Goal: Information Seeking & Learning: Learn about a topic

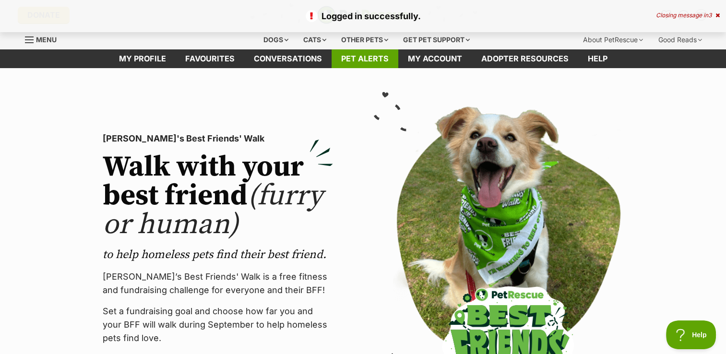
click at [345, 65] on link "Pet alerts" at bounding box center [364, 58] width 67 height 19
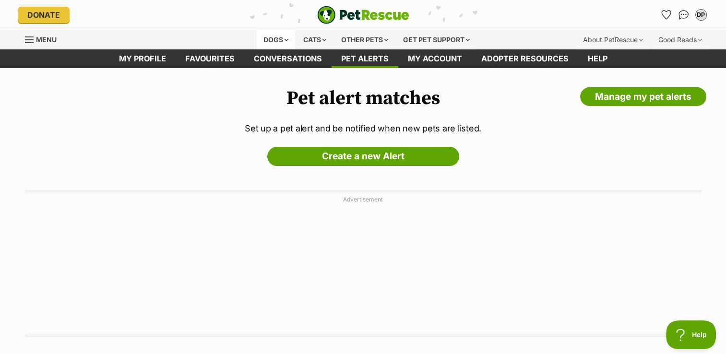
click at [263, 36] on div "Dogs" at bounding box center [276, 39] width 38 height 19
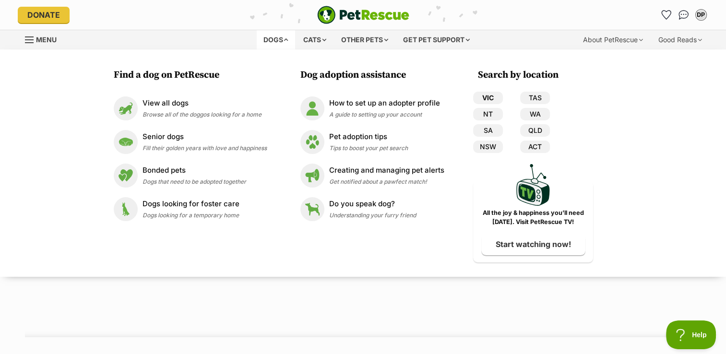
click at [487, 97] on link "VIC" at bounding box center [488, 98] width 30 height 12
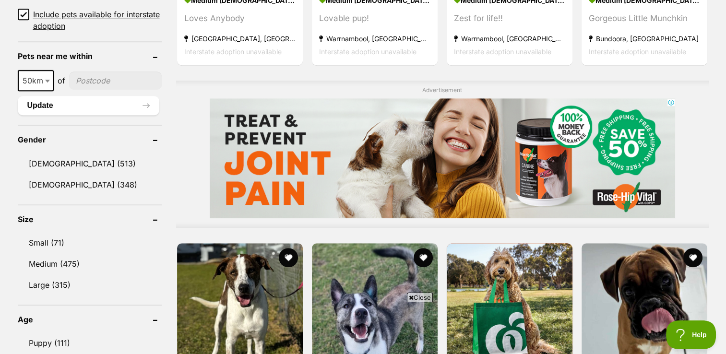
scroll to position [719, 0]
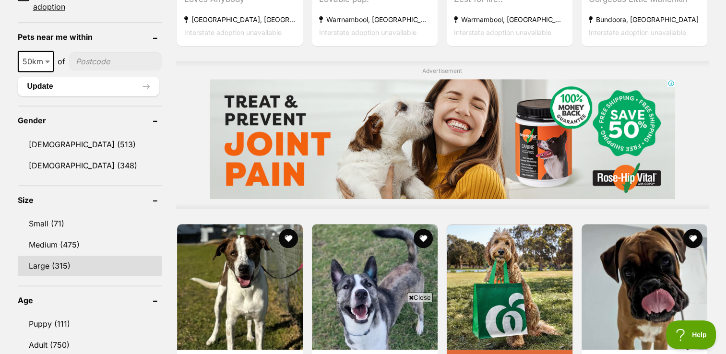
click at [44, 266] on link "Large (315)" at bounding box center [90, 266] width 144 height 20
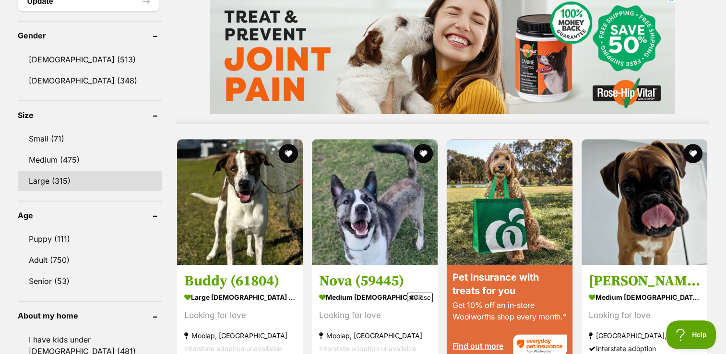
scroll to position [815, 0]
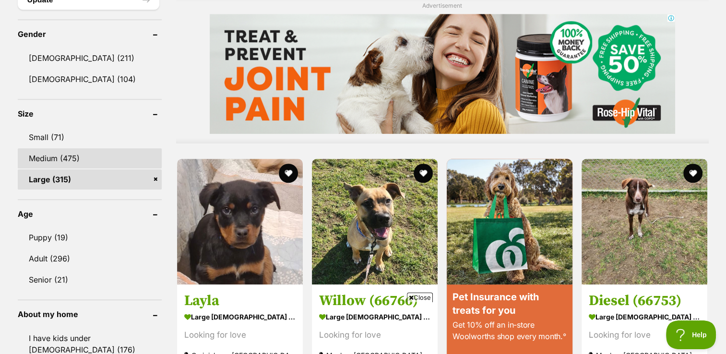
scroll to position [815, 0]
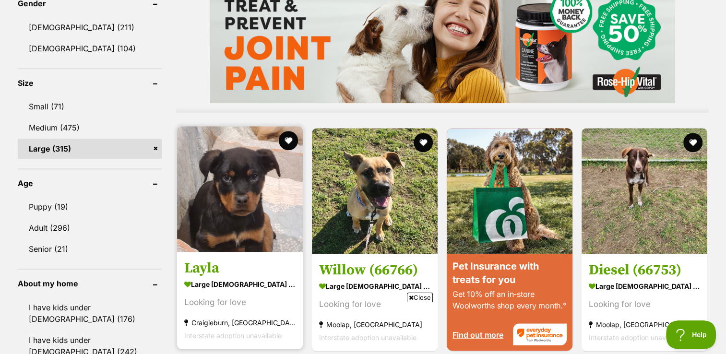
click at [281, 185] on img at bounding box center [240, 189] width 126 height 126
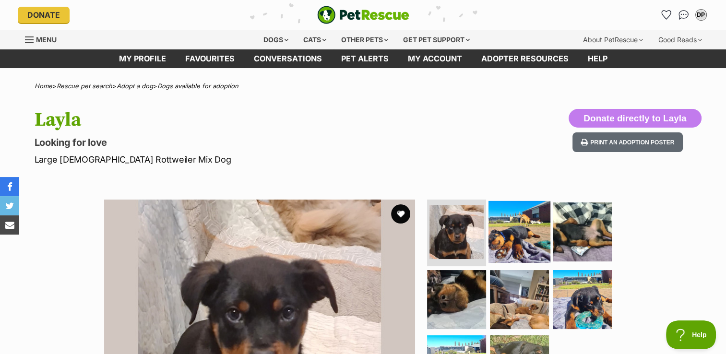
click at [512, 222] on img at bounding box center [519, 231] width 62 height 62
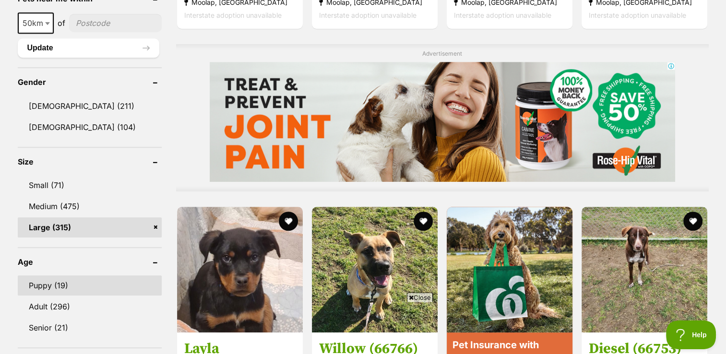
scroll to position [719, 0]
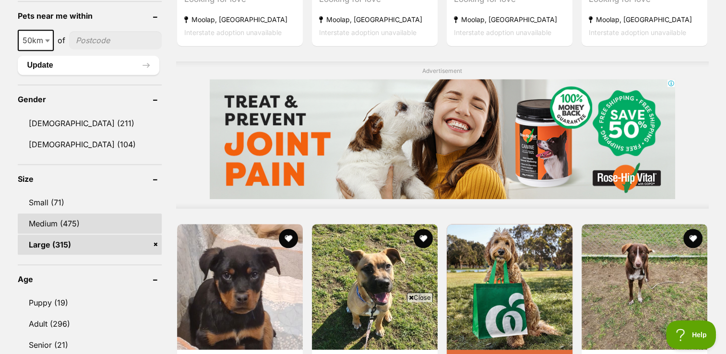
click at [56, 218] on link "Medium (475)" at bounding box center [90, 223] width 144 height 20
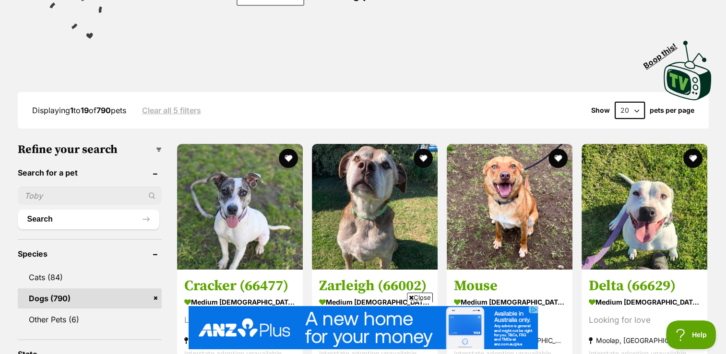
scroll to position [192, 0]
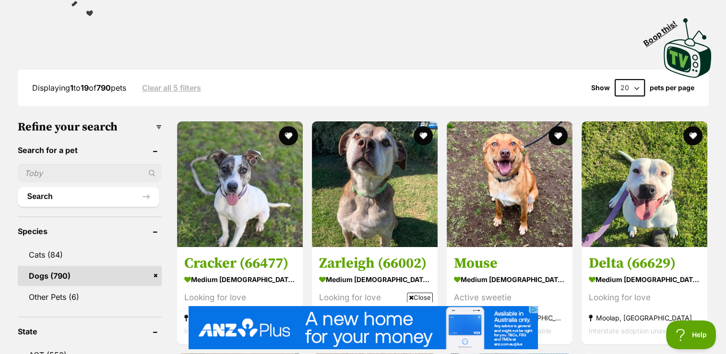
click at [104, 167] on input "text" at bounding box center [90, 173] width 144 height 18
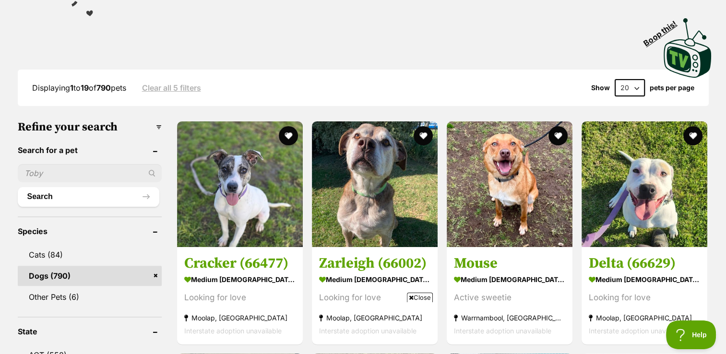
scroll to position [0, 0]
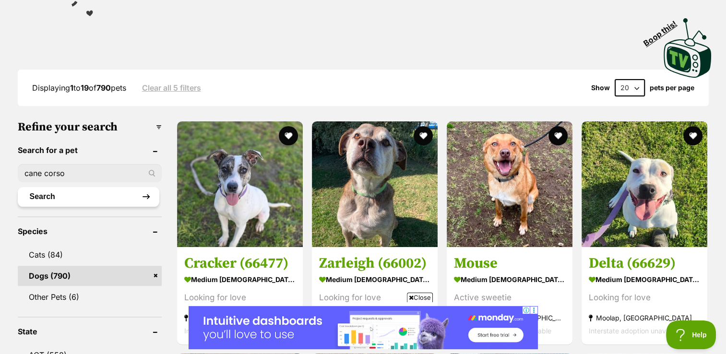
type input "cane corso"
click at [99, 200] on button "Search" at bounding box center [88, 196] width 141 height 19
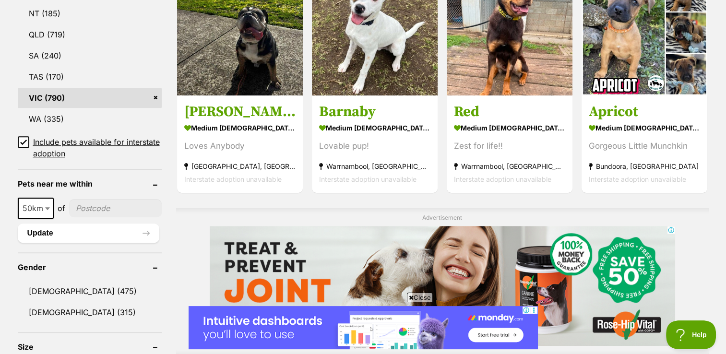
scroll to position [527, 0]
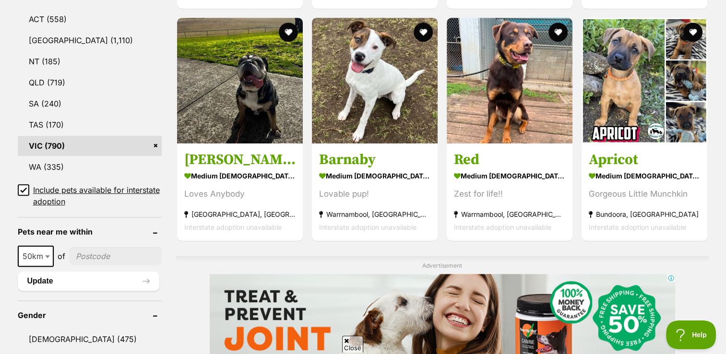
click at [118, 143] on link "VIC (790)" at bounding box center [90, 146] width 144 height 20
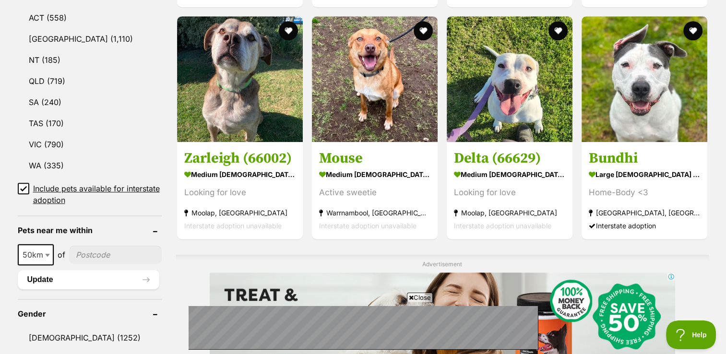
scroll to position [527, 0]
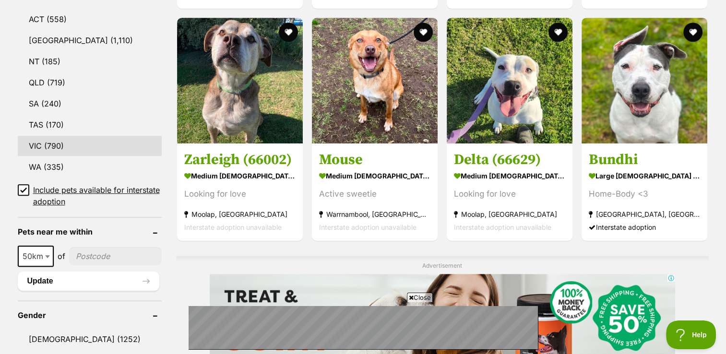
click at [29, 143] on link "VIC (790)" at bounding box center [90, 146] width 144 height 20
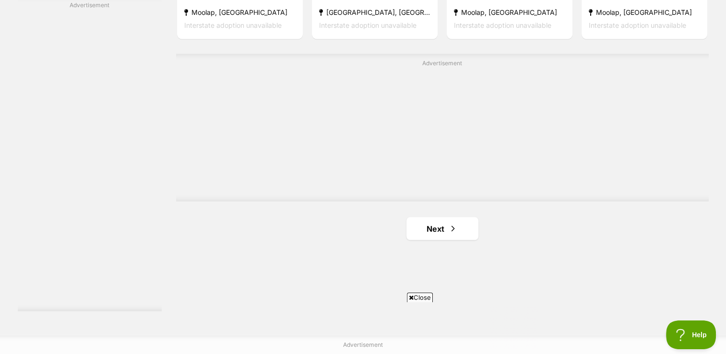
scroll to position [1774, 0]
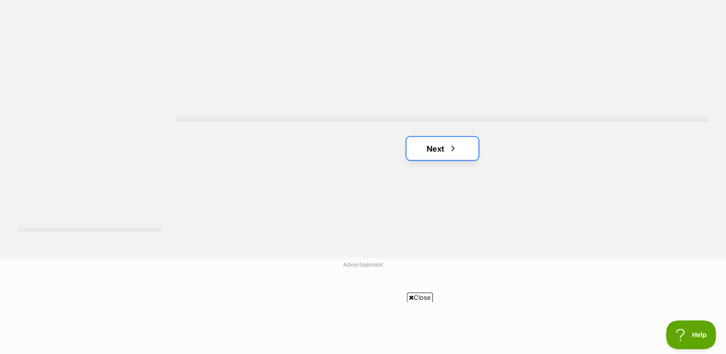
click at [427, 149] on link "Next" at bounding box center [442, 148] width 72 height 23
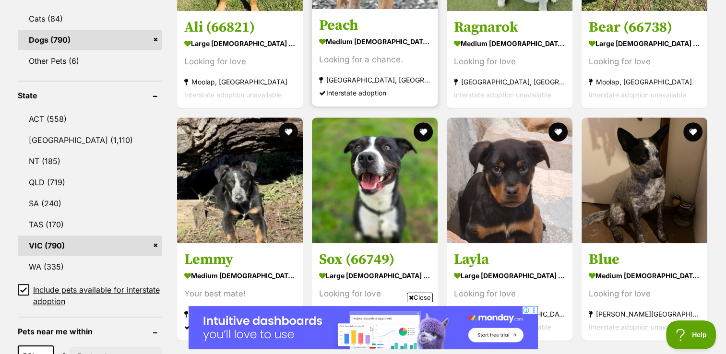
scroll to position [432, 0]
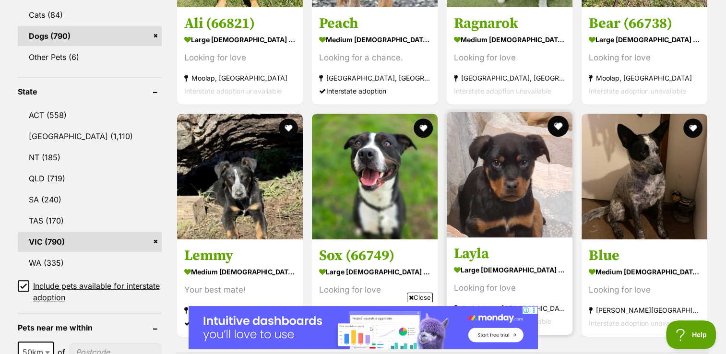
click at [560, 124] on button "favourite" at bounding box center [557, 126] width 21 height 21
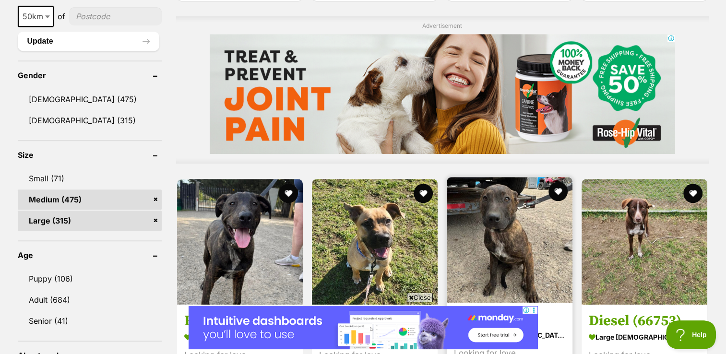
scroll to position [863, 0]
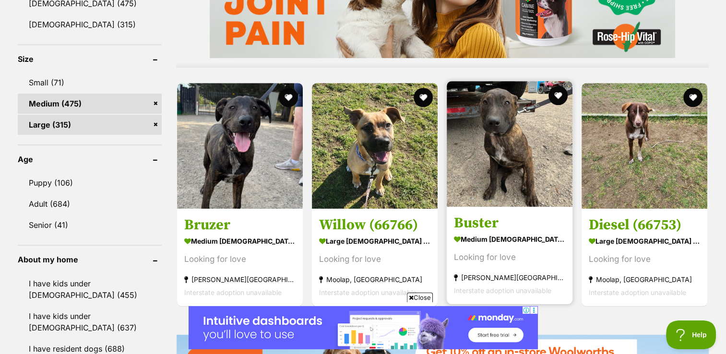
click at [490, 222] on h3 "Buster" at bounding box center [509, 222] width 111 height 18
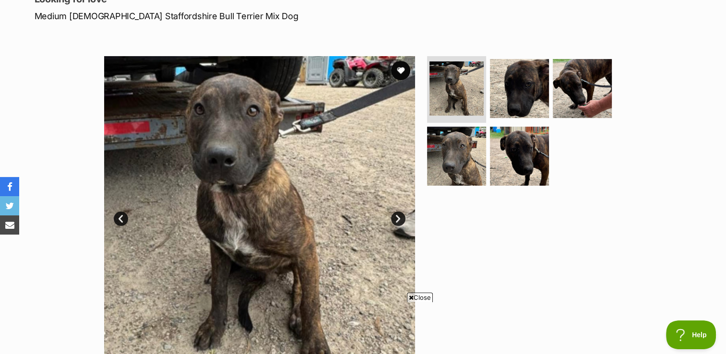
scroll to position [144, 0]
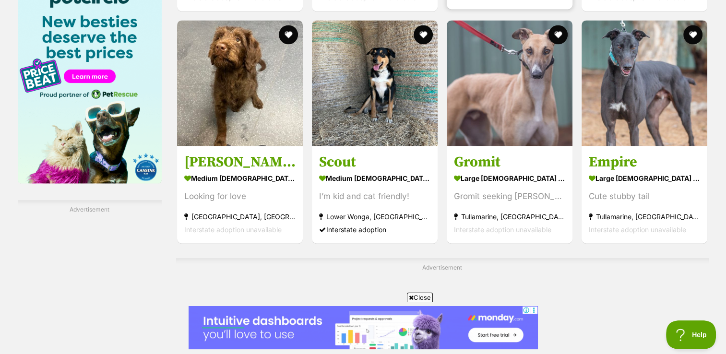
scroll to position [1481, 0]
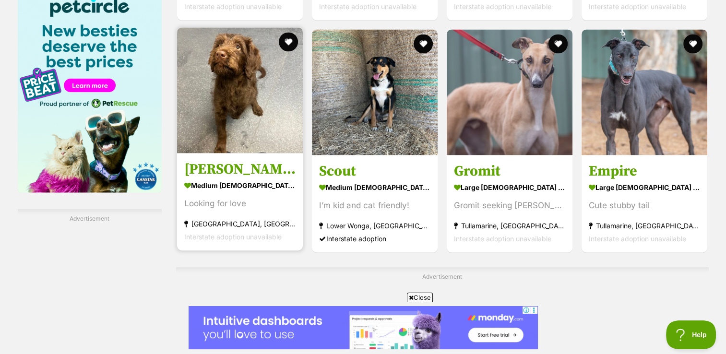
click at [234, 79] on img at bounding box center [240, 90] width 126 height 126
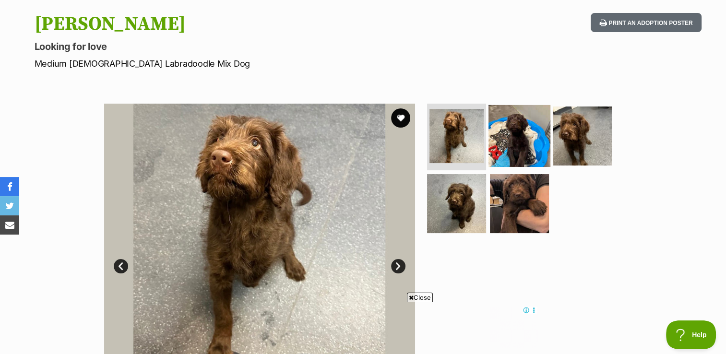
click at [517, 117] on img at bounding box center [519, 136] width 62 height 62
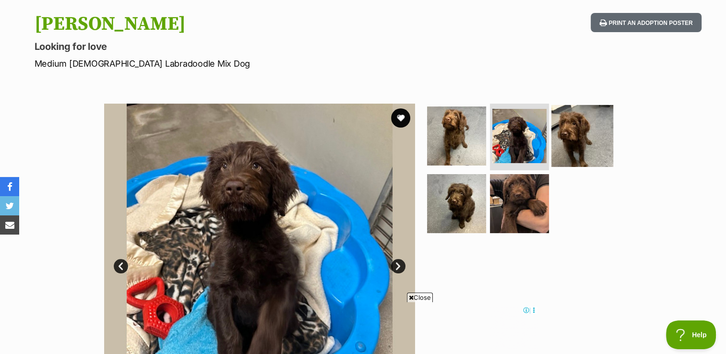
click at [596, 143] on img at bounding box center [582, 136] width 62 height 62
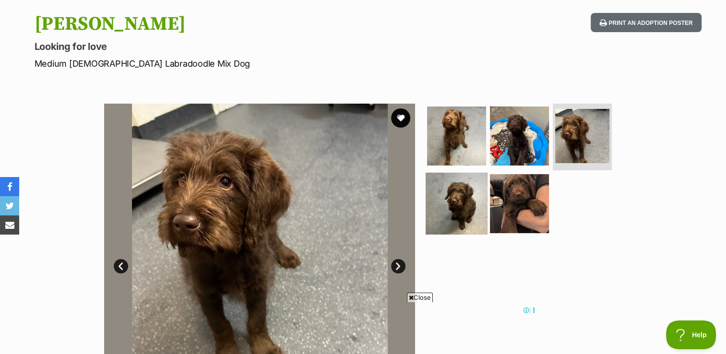
click at [466, 206] on img at bounding box center [456, 204] width 62 height 62
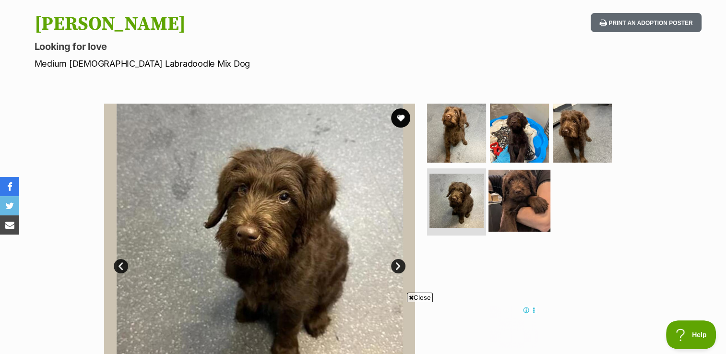
click at [533, 193] on img at bounding box center [519, 201] width 62 height 62
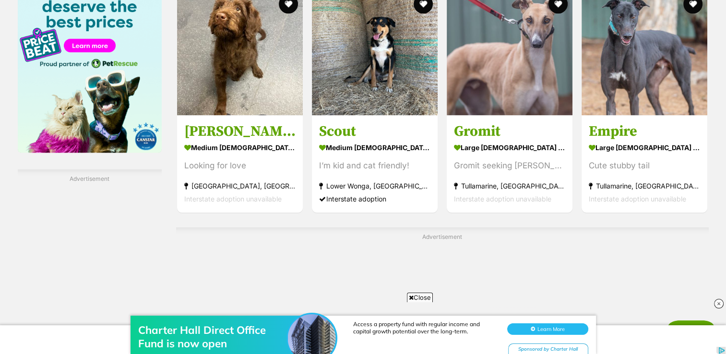
scroll to position [1559, 0]
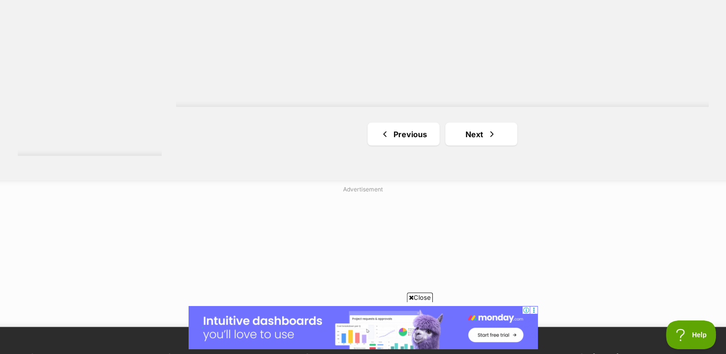
scroll to position [1918, 0]
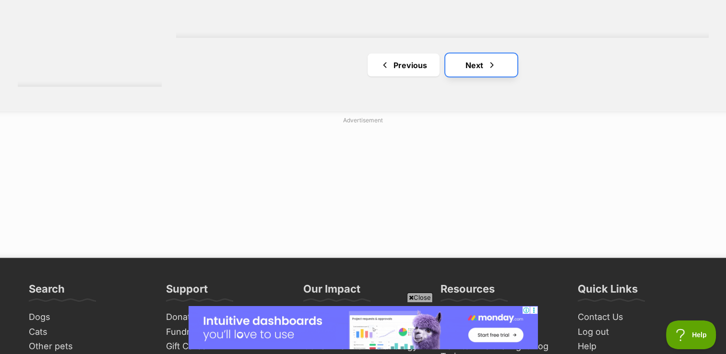
click at [478, 64] on link "Next" at bounding box center [481, 65] width 72 height 23
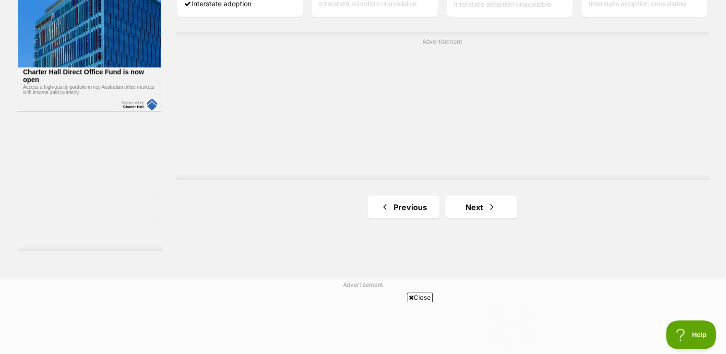
scroll to position [1774, 0]
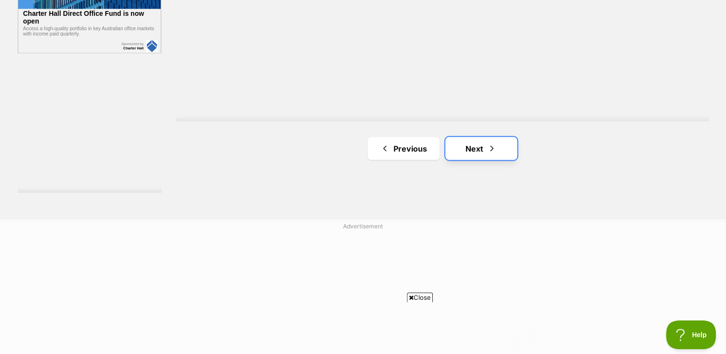
click at [464, 147] on link "Next" at bounding box center [481, 148] width 72 height 23
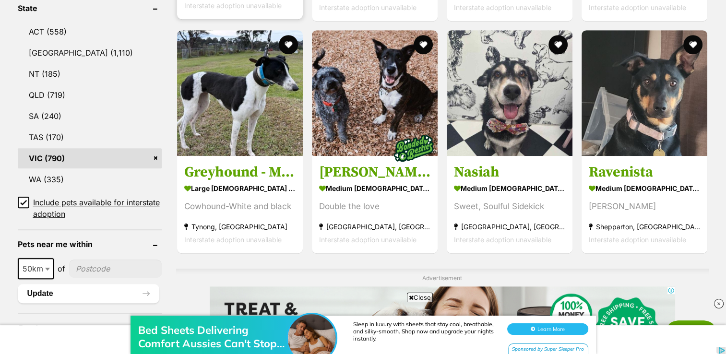
scroll to position [527, 0]
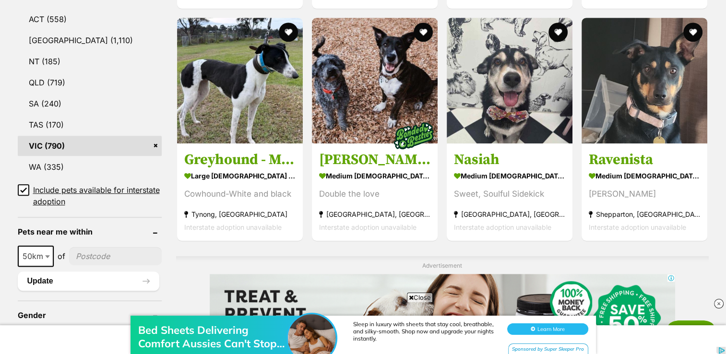
click at [22, 189] on icon at bounding box center [23, 190] width 7 height 7
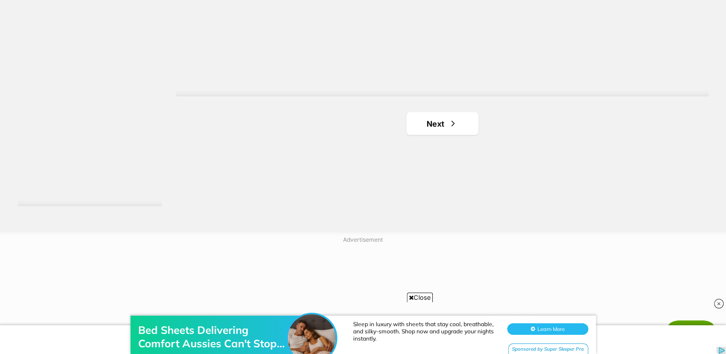
scroll to position [1822, 0]
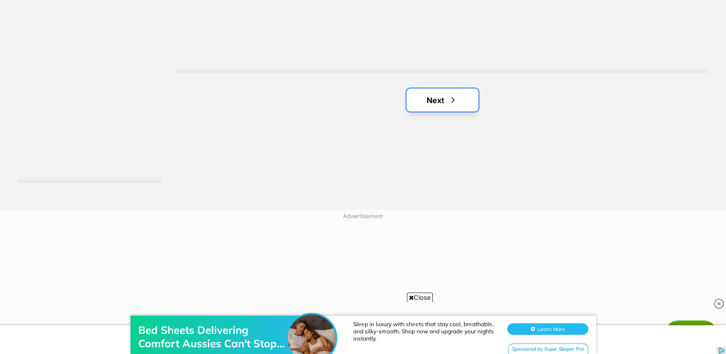
click at [455, 105] on span "Next page" at bounding box center [453, 100] width 10 height 12
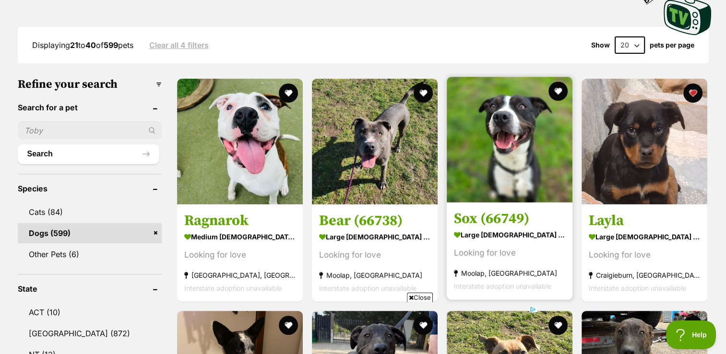
scroll to position [240, 0]
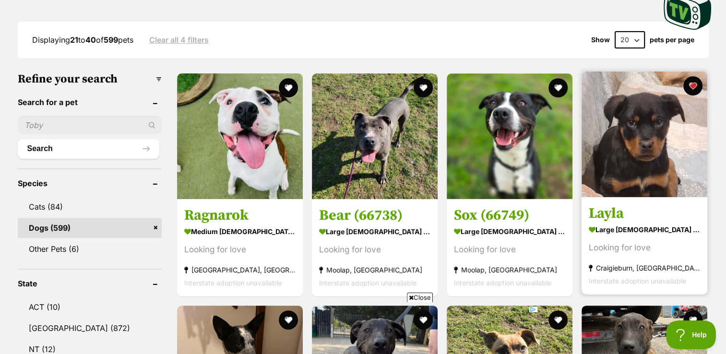
click at [654, 203] on link "Layla large female Dog Looking for love Craigieburn, VIC Interstate adoption un…" at bounding box center [644, 245] width 126 height 97
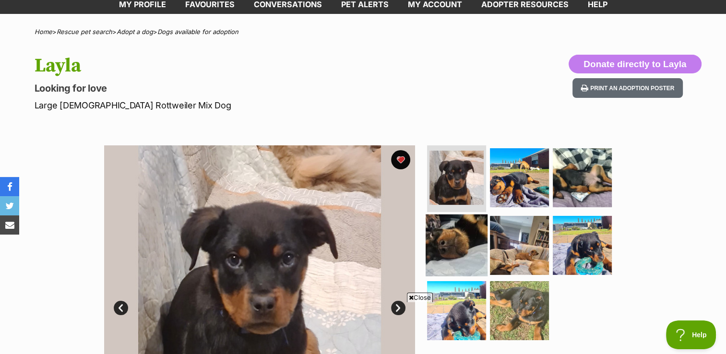
scroll to position [96, 0]
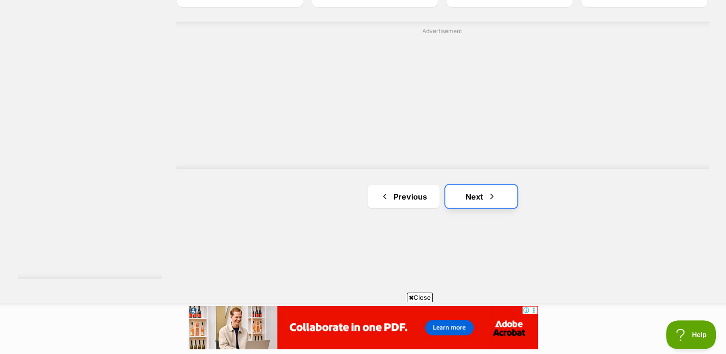
click at [481, 195] on link "Next" at bounding box center [481, 196] width 72 height 23
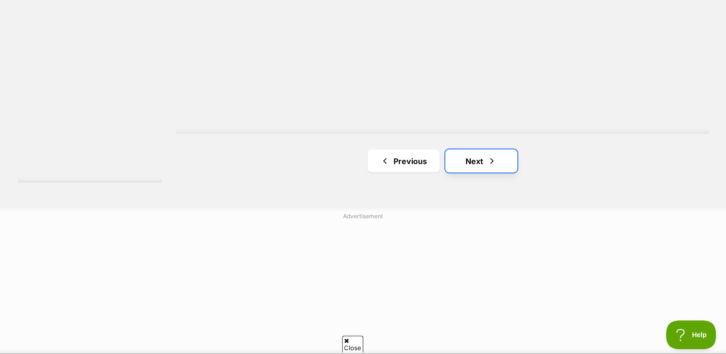
click at [492, 167] on link "Next" at bounding box center [481, 161] width 72 height 23
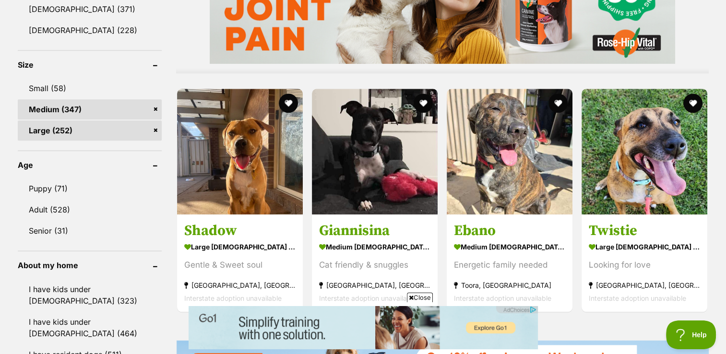
scroll to position [863, 0]
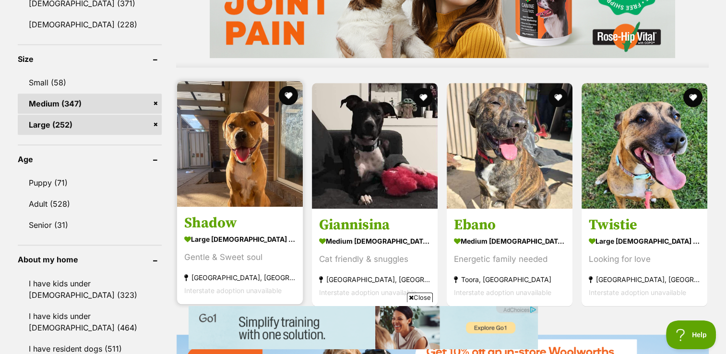
click at [221, 193] on img at bounding box center [240, 144] width 126 height 126
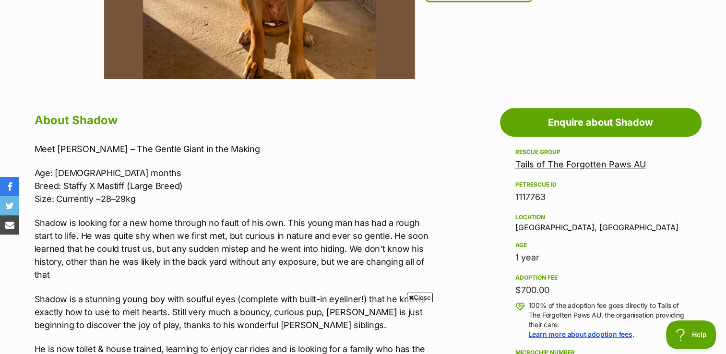
scroll to position [432, 0]
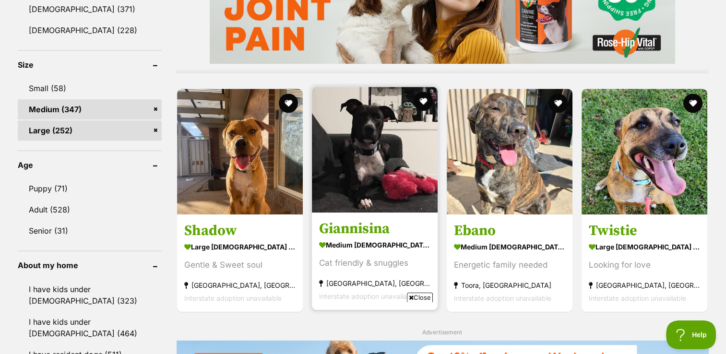
click at [351, 172] on img at bounding box center [375, 150] width 126 height 126
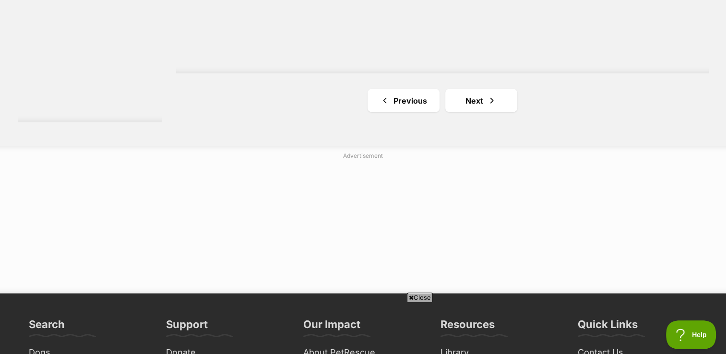
scroll to position [1920, 0]
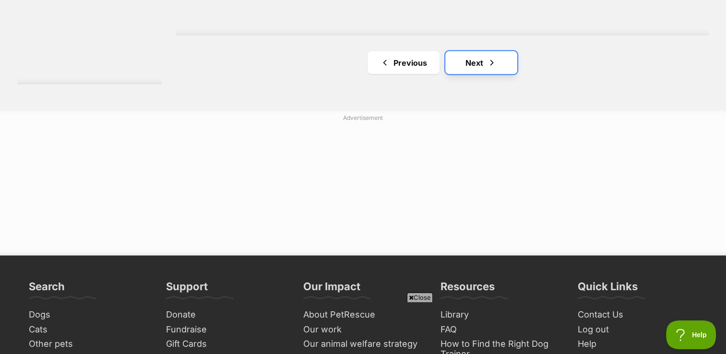
click at [477, 61] on link "Next" at bounding box center [481, 62] width 72 height 23
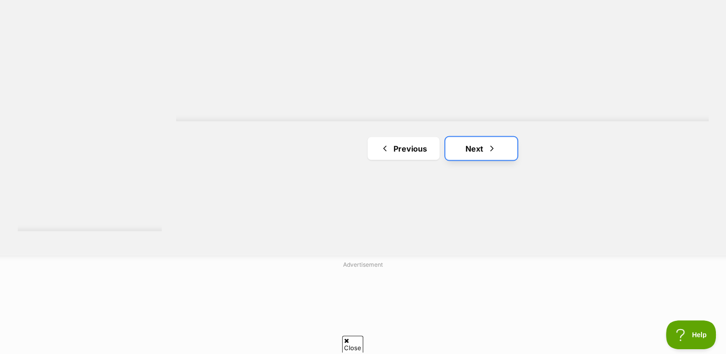
click at [482, 149] on link "Next" at bounding box center [481, 148] width 72 height 23
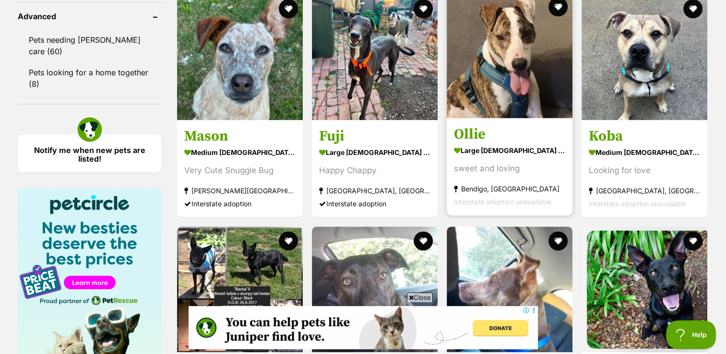
scroll to position [1295, 0]
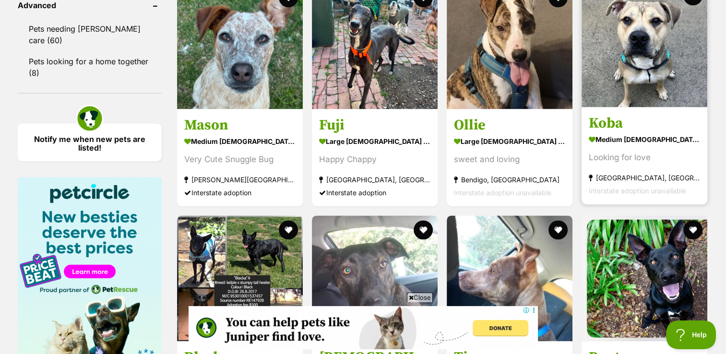
click at [662, 109] on article "Koba medium male Dog Looking for love Burwood East, VIC Interstate adoption una…" at bounding box center [644, 92] width 128 height 225
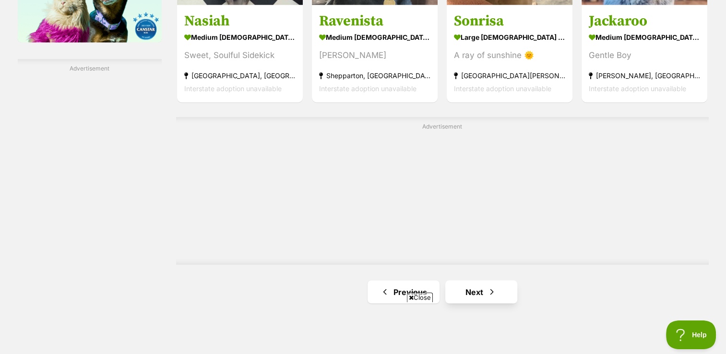
scroll to position [1633, 0]
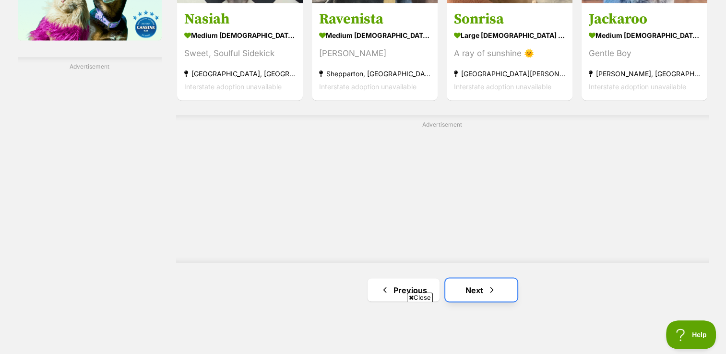
click at [460, 278] on link "Next" at bounding box center [481, 289] width 72 height 23
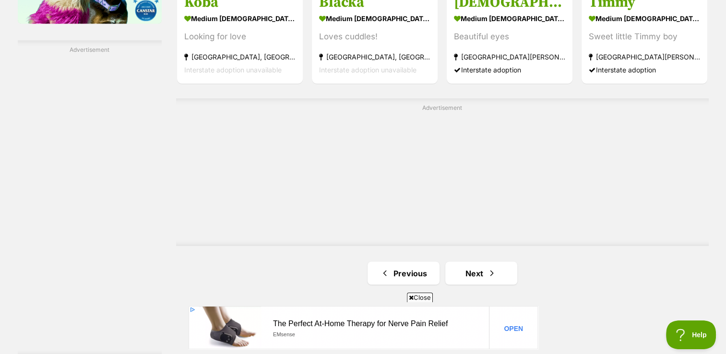
scroll to position [1726, 0]
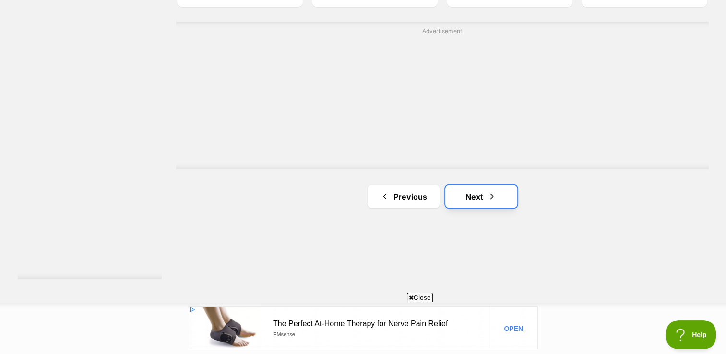
click at [474, 193] on link "Next" at bounding box center [481, 196] width 72 height 23
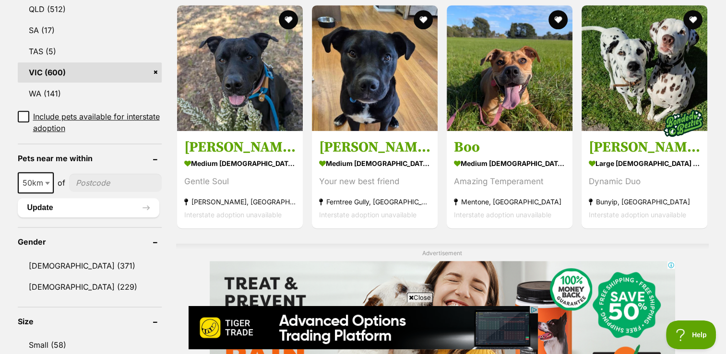
scroll to position [527, 0]
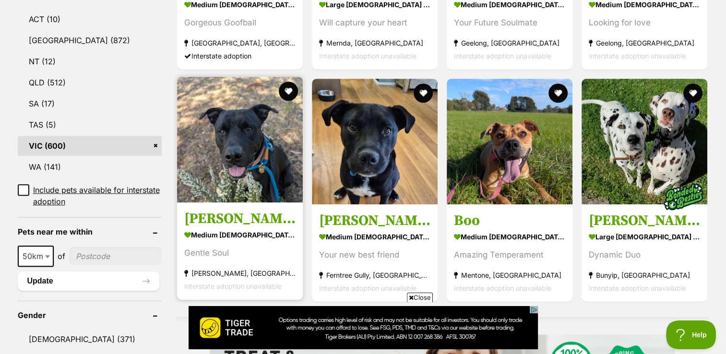
click at [228, 121] on img at bounding box center [240, 140] width 126 height 126
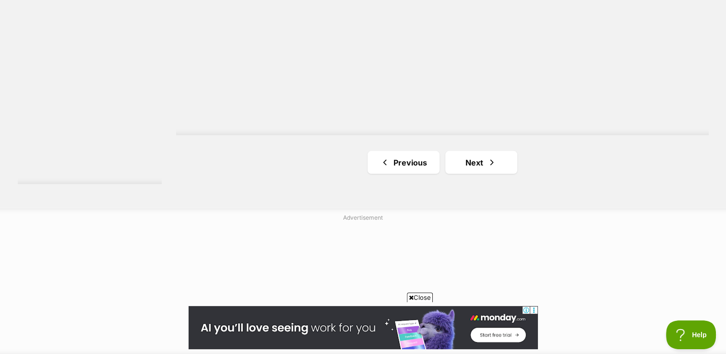
scroll to position [1822, 0]
click at [492, 156] on span "Next page" at bounding box center [492, 161] width 10 height 12
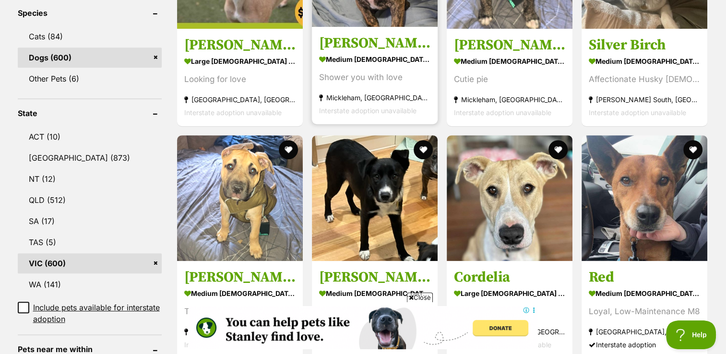
scroll to position [432, 0]
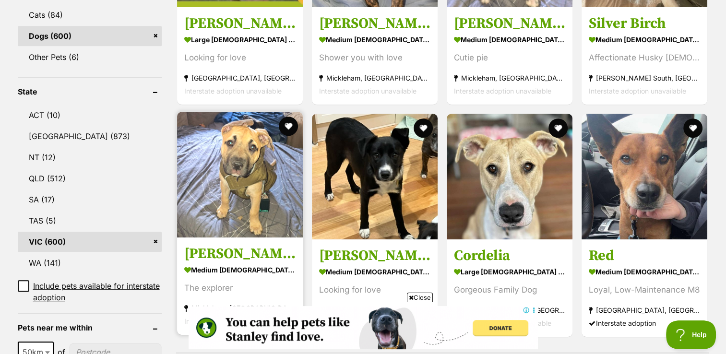
click at [202, 221] on img at bounding box center [240, 175] width 126 height 126
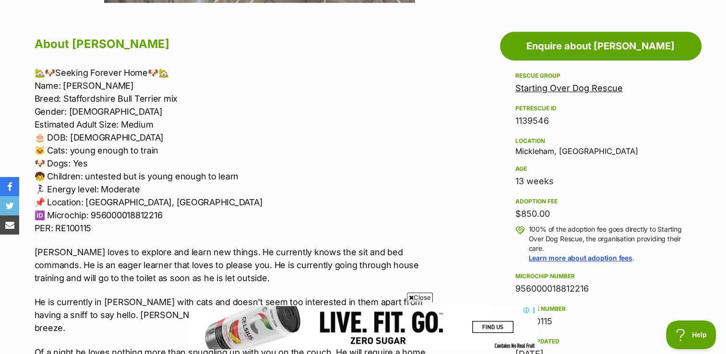
scroll to position [480, 0]
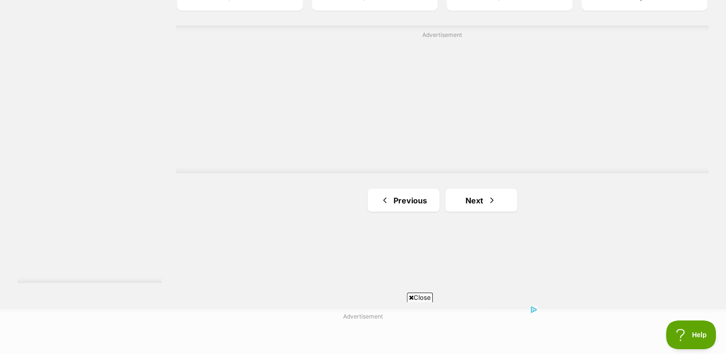
scroll to position [1774, 0]
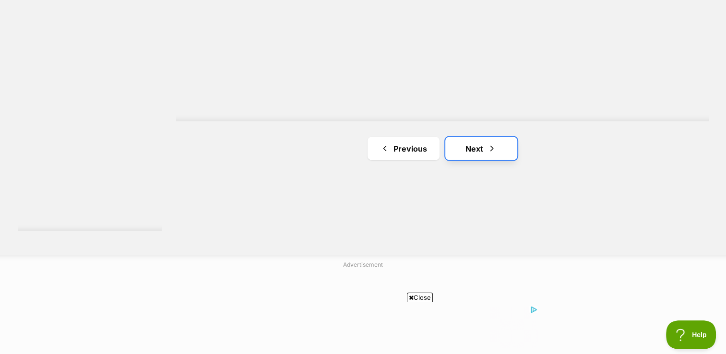
click at [478, 158] on link "Next" at bounding box center [481, 148] width 72 height 23
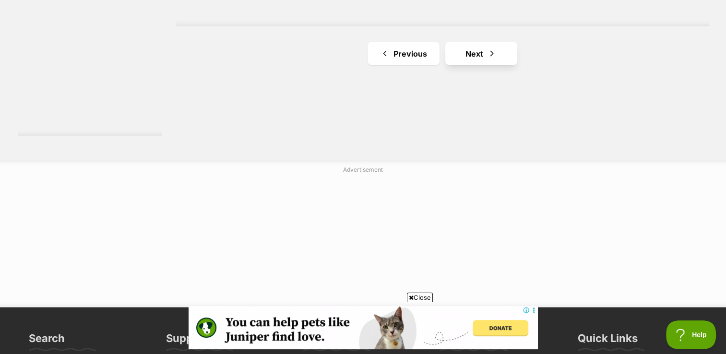
scroll to position [1870, 0]
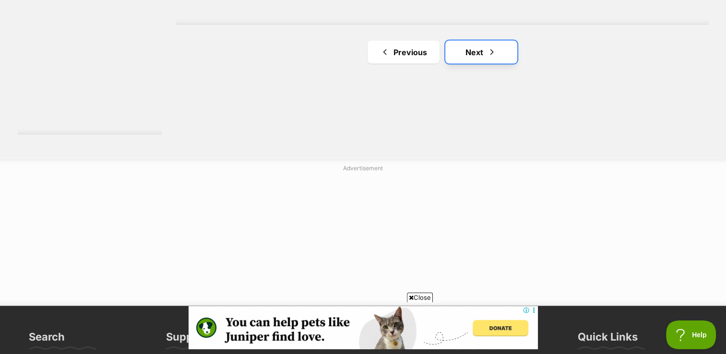
click at [468, 47] on link "Next" at bounding box center [481, 52] width 72 height 23
